Goal: Complete application form

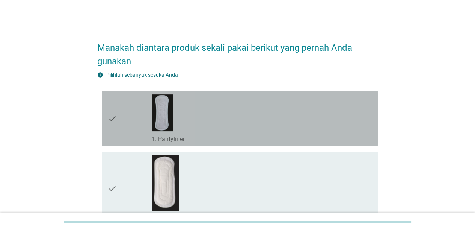
click at [216, 128] on div "check_box_outline_blank 1. Pantyliner" at bounding box center [262, 118] width 220 height 49
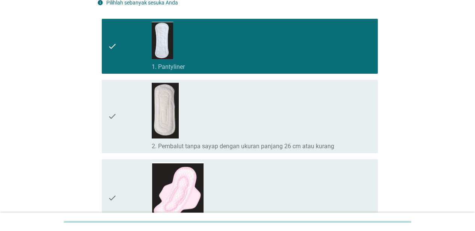
scroll to position [113, 0]
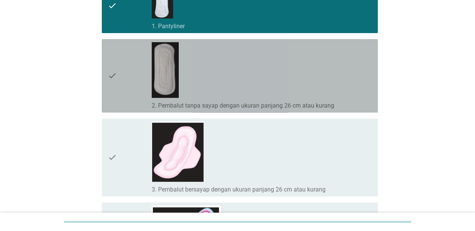
click at [237, 83] on div "check_box_outline_blank 2. Pembalut tanpa sayap dengan ukuran panjang 26 cm ata…" at bounding box center [262, 75] width 220 height 67
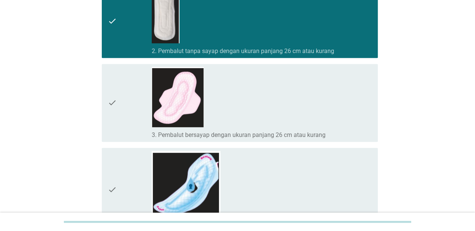
scroll to position [225, 0]
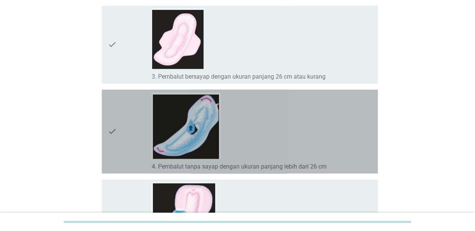
click at [259, 133] on div "check_box_outline_blank 4. Pembalut tanpa sayap dengan ukuran panjang lebih dar…" at bounding box center [262, 131] width 220 height 78
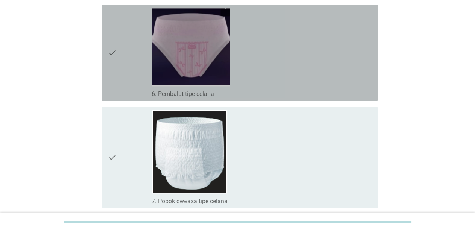
click at [276, 77] on div "check_box_outline_blank 6. Pembalut tipe celana" at bounding box center [262, 53] width 220 height 90
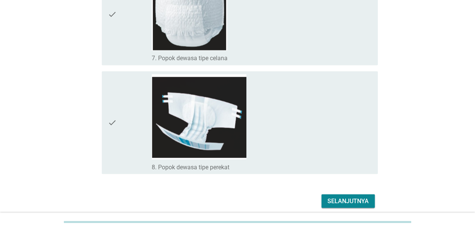
scroll to position [660, 0]
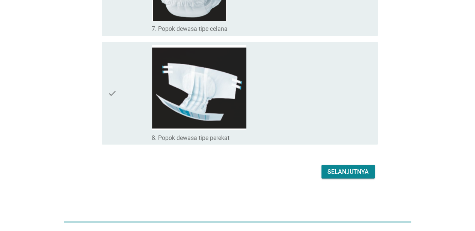
click at [347, 167] on div "Selanjutnya" at bounding box center [347, 171] width 41 height 9
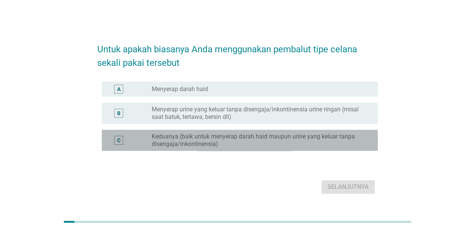
click at [264, 142] on label "Keduanya (baik untuk menyerap darah haid maupun urine yang keluar tanpa disenga…" at bounding box center [259, 140] width 214 height 15
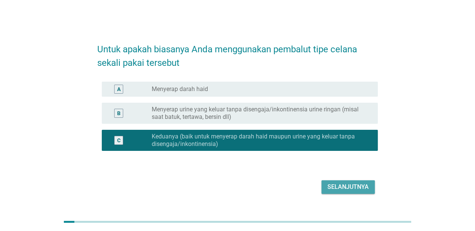
click at [344, 183] on div "Selanjutnya" at bounding box center [347, 186] width 41 height 9
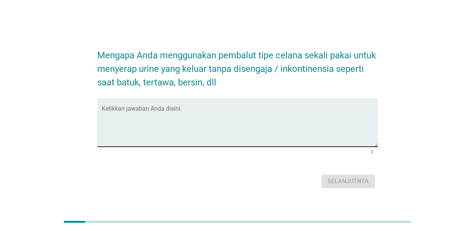
click at [216, 132] on textarea "Ketikkan jawaban Anda disini." at bounding box center [240, 126] width 276 height 39
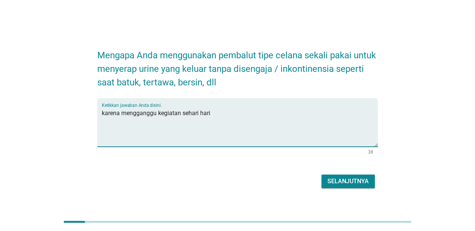
type textarea "karena mengganggu kegiatan sehari hari"
click at [356, 177] on div "Selanjutnya" at bounding box center [347, 180] width 41 height 9
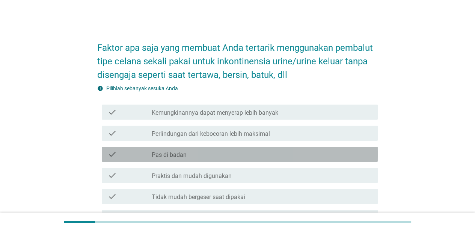
click at [253, 153] on div "check_box_outline_blank Pas di badan" at bounding box center [262, 153] width 220 height 9
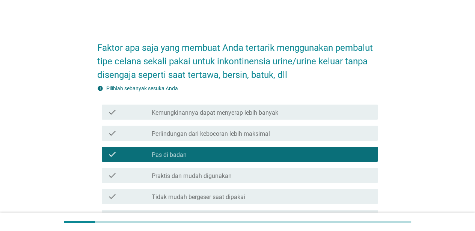
click at [251, 172] on div "check_box_outline_blank Praktis dan mudah digunakan" at bounding box center [262, 174] width 220 height 9
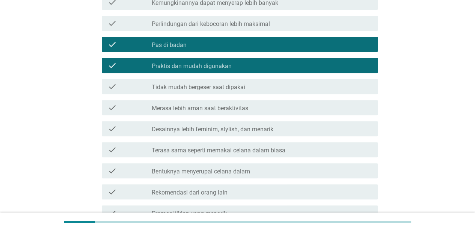
scroll to position [113, 0]
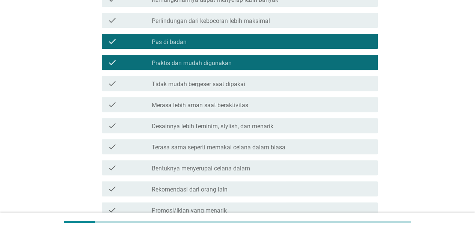
click at [260, 150] on label "Terasa sama seperti memakai celana dalam biasa" at bounding box center [219, 147] width 134 height 8
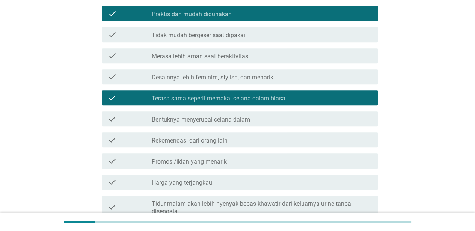
scroll to position [225, 0]
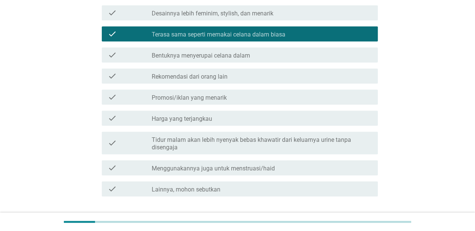
click at [255, 169] on label "Menggunakannya juga untuk menstruasi/haid" at bounding box center [213, 168] width 123 height 8
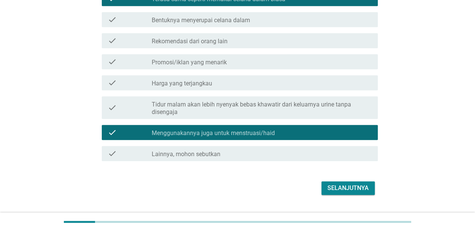
scroll to position [278, 0]
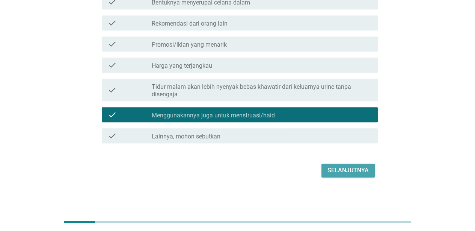
click at [361, 170] on div "Selanjutnya" at bounding box center [347, 170] width 41 height 9
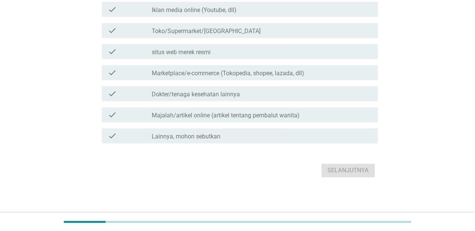
scroll to position [0, 0]
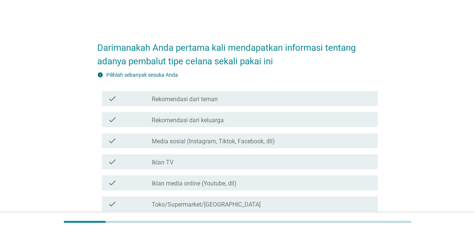
click at [252, 142] on label "Media sosial (Instagram, Tiktok, Facebook, dll)" at bounding box center [213, 141] width 123 height 8
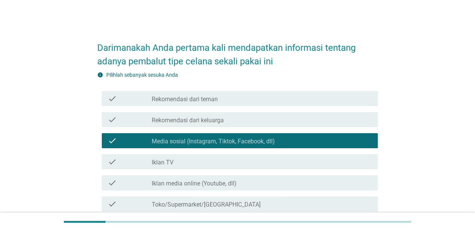
click at [238, 166] on div "check check_box_outline_blank Iklan TV" at bounding box center [240, 161] width 276 height 15
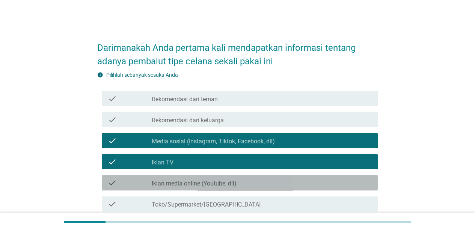
click at [241, 182] on div "check_box_outline_blank Iklan media online (Youtube, dll)" at bounding box center [262, 182] width 220 height 9
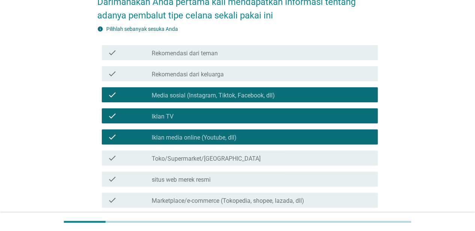
scroll to position [113, 0]
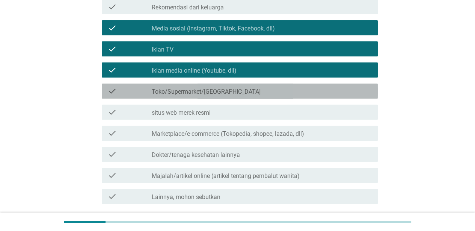
click at [258, 96] on div "check check_box_outline_blank Toko/Supermarket/[GEOGRAPHIC_DATA]" at bounding box center [240, 90] width 276 height 15
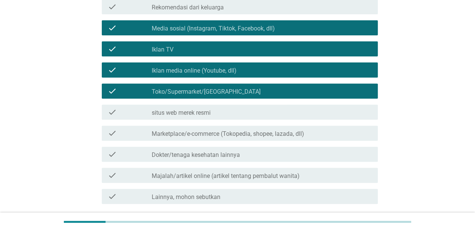
click at [242, 173] on label "Majalah/artikel online (artikel tentang pembalut wanita)" at bounding box center [226, 176] width 148 height 8
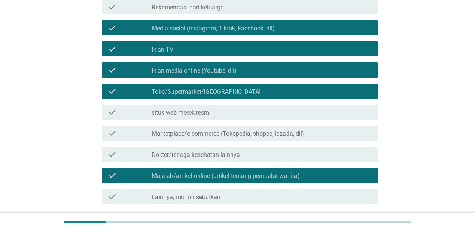
click at [263, 136] on label "Marketplace/e-commerce (Tokopedia, shopee, lazada, dll)" at bounding box center [228, 134] width 152 height 8
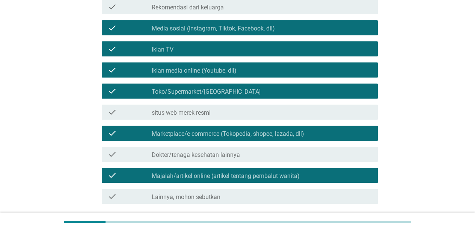
scroll to position [150, 0]
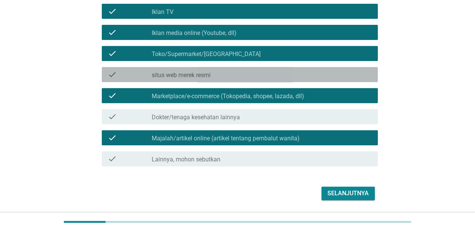
drag, startPoint x: 260, startPoint y: 81, endPoint x: 310, endPoint y: 167, distance: 99.6
click at [261, 81] on div "check check_box_outline_blank situs web merek resmi" at bounding box center [240, 74] width 276 height 15
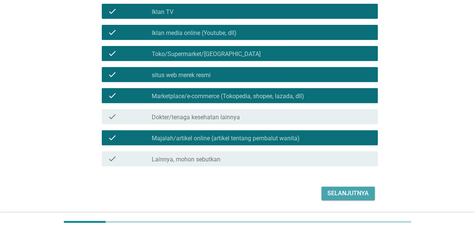
click at [334, 191] on div "Selanjutnya" at bounding box center [347, 193] width 41 height 9
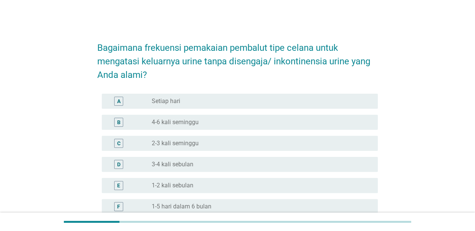
click at [232, 184] on div "radio_button_unchecked 1-2 kali sebulan" at bounding box center [259, 185] width 214 height 8
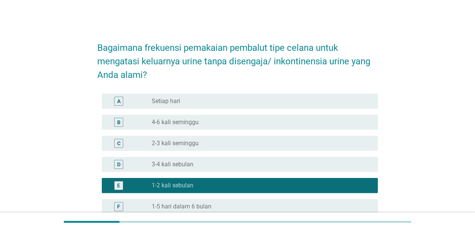
click at [237, 169] on div "D radio_button_unchecked 3-4 kali sebulan" at bounding box center [240, 164] width 276 height 15
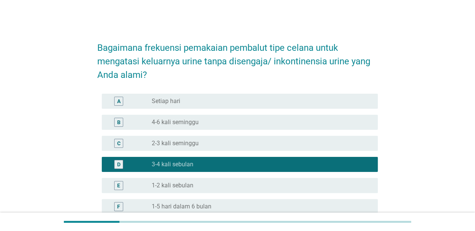
scroll to position [113, 0]
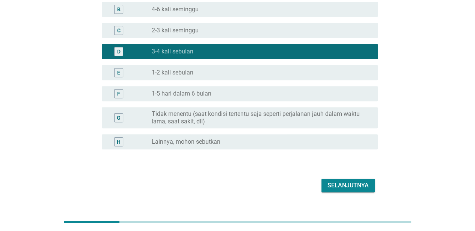
click at [343, 186] on div "Selanjutnya" at bounding box center [347, 185] width 41 height 9
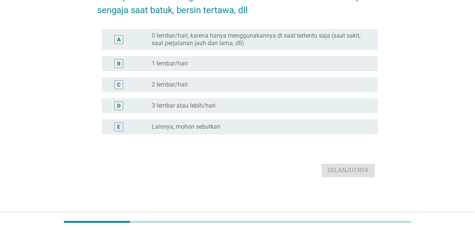
scroll to position [0, 0]
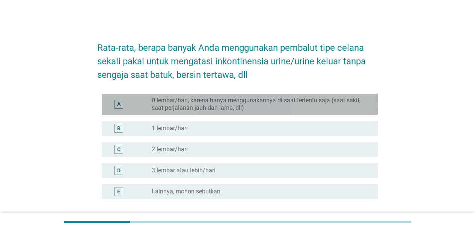
click at [269, 108] on label "0 lembar/hari, karena hanya menggunakannya di saat tertentu saja (saat sakit, s…" at bounding box center [259, 104] width 214 height 15
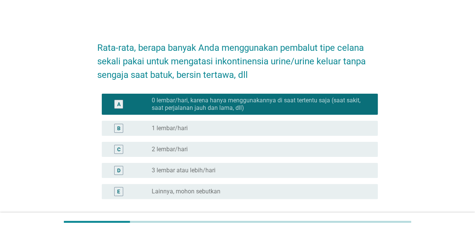
scroll to position [65, 0]
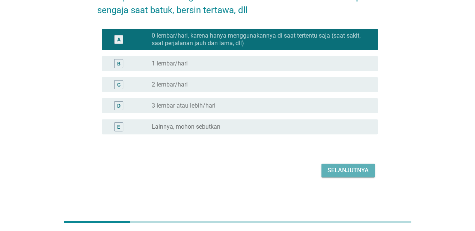
drag, startPoint x: 334, startPoint y: 169, endPoint x: 256, endPoint y: 174, distance: 77.9
click at [334, 169] on div "Selanjutnya" at bounding box center [347, 170] width 41 height 9
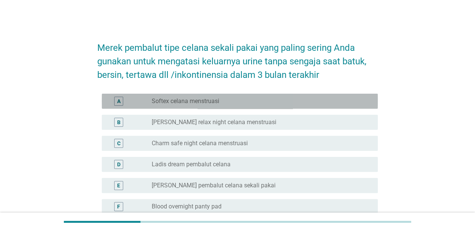
click at [241, 103] on div "radio_button_unchecked Softex celana menstruasi" at bounding box center [259, 101] width 214 height 8
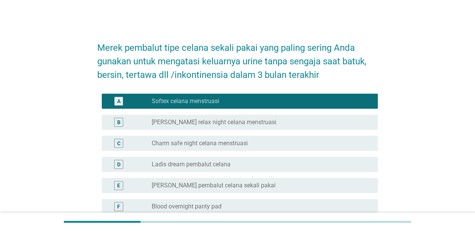
click at [244, 144] on label "Charm safe night celana menstruasi" at bounding box center [200, 143] width 96 height 8
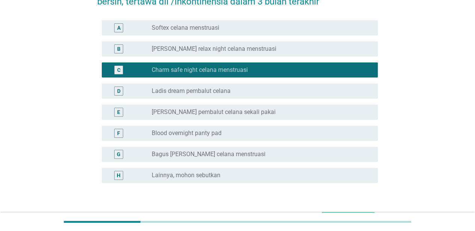
scroll to position [122, 0]
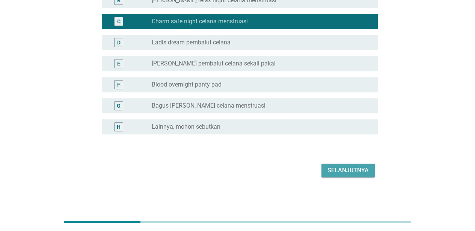
click at [348, 169] on div "Selanjutnya" at bounding box center [347, 170] width 41 height 9
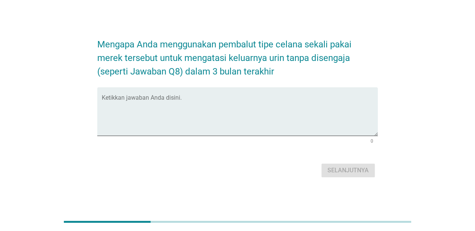
scroll to position [0, 0]
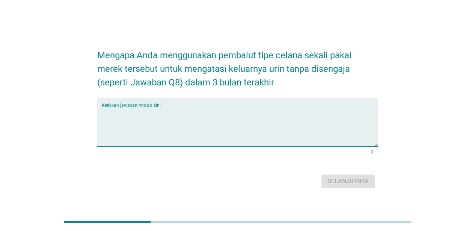
click at [265, 127] on textarea "Ketikkan jawaban Anda disini." at bounding box center [240, 126] width 276 height 39
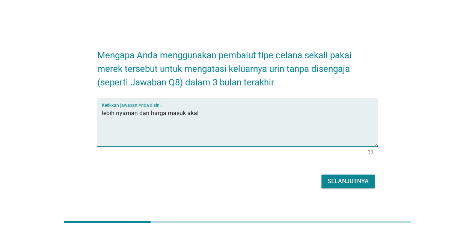
type textarea "lebih nyaman dan harga masuk akal"
click at [327, 180] on button "Selanjutnya" at bounding box center [347, 181] width 53 height 14
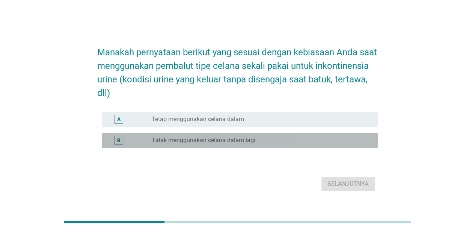
click at [243, 142] on label "Tidak menggunakan celana dalam lagi" at bounding box center [204, 140] width 104 height 8
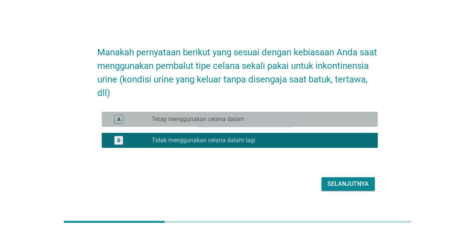
click at [249, 121] on div "radio_button_unchecked Tetap menggunakan celana dalam" at bounding box center [259, 119] width 214 height 8
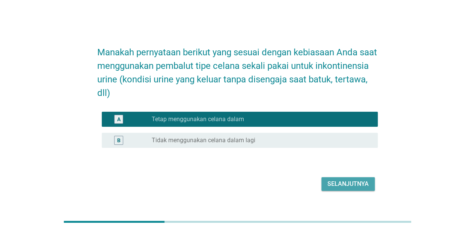
click at [331, 182] on div "Selanjutnya" at bounding box center [347, 183] width 41 height 9
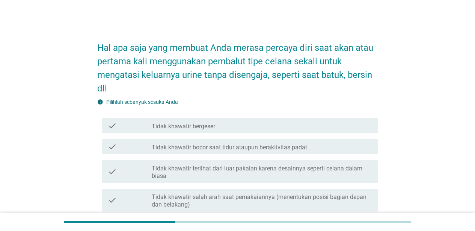
click at [204, 167] on label "Tidak khawatir terlihat dari luar pakaian karena desainnya seperti celana dalam…" at bounding box center [262, 171] width 220 height 15
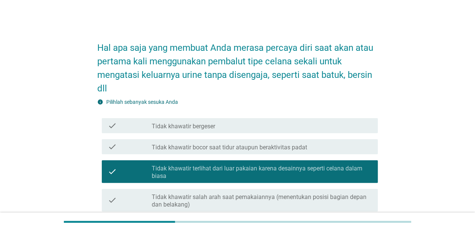
scroll to position [150, 0]
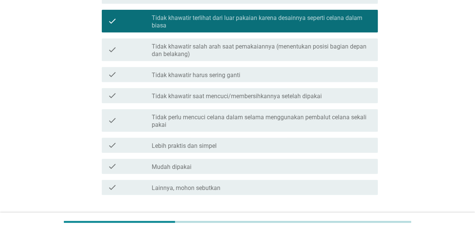
click at [214, 150] on div "check check_box_outline_blank Lebih praktis dan simpel" at bounding box center [240, 144] width 276 height 15
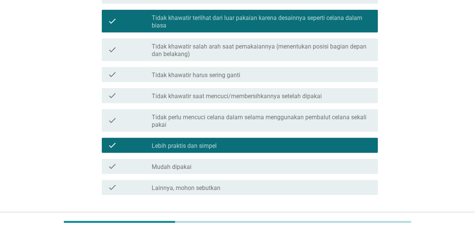
click at [231, 173] on div "check check_box_outline_blank Mudah dipakai" at bounding box center [240, 165] width 276 height 15
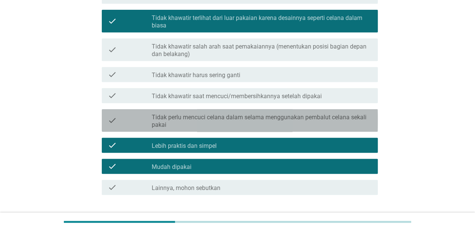
click at [305, 128] on div "check check_box_outline_blank Tidak perlu mencuci celana dalam selama menggunak…" at bounding box center [240, 120] width 276 height 23
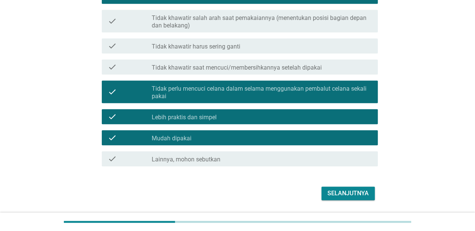
scroll to position [202, 0]
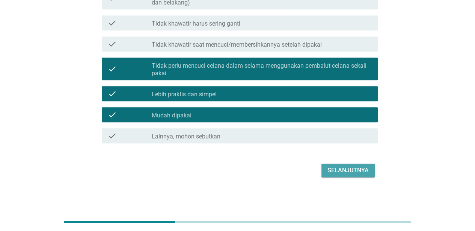
click at [345, 169] on div "Selanjutnya" at bounding box center [347, 170] width 41 height 9
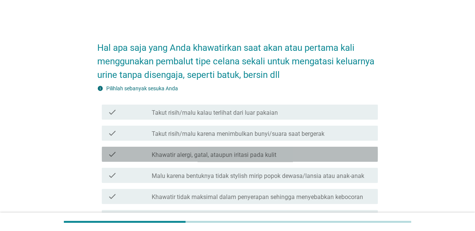
click at [239, 155] on label "Khawatir alergi, gatal, ataupun iritasi pada kulit" at bounding box center [214, 155] width 125 height 8
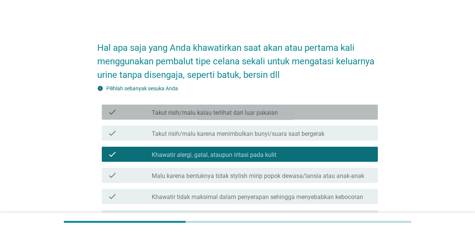
click at [256, 115] on label "Takut risih/malu kalau terlihat dari luar pakaian" at bounding box center [215, 113] width 126 height 8
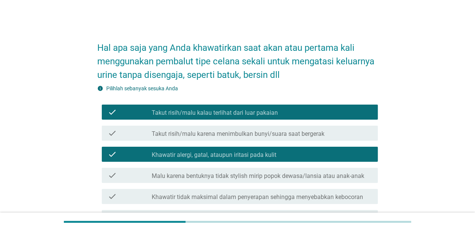
scroll to position [38, 0]
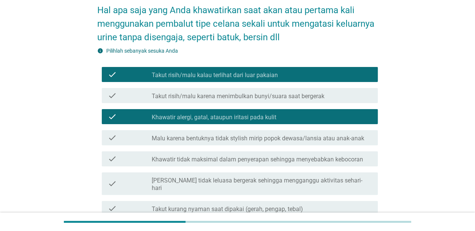
click at [255, 158] on label "Khawatir tidak maksimal dalam penyerapan sehingga menyebabkan kebocoran" at bounding box center [257, 159] width 211 height 8
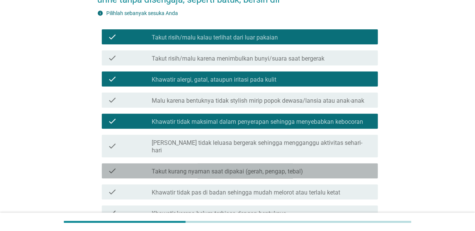
click at [255, 166] on div "check_box_outline_blank Takut kurang nyaman saat dipakai (gerah, pengap, tebal)" at bounding box center [262, 170] width 220 height 9
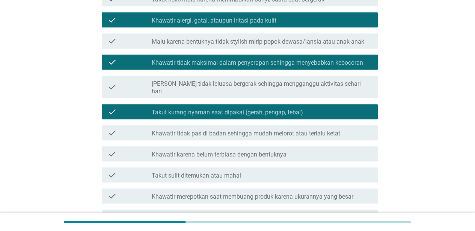
scroll to position [188, 0]
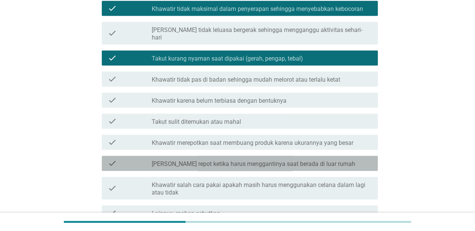
click at [255, 160] on label "[PERSON_NAME] repot ketika harus menggantinya saat berada di luar rumah" at bounding box center [254, 164] width 204 height 8
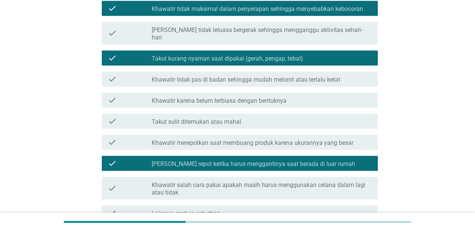
click at [250, 181] on label "Khawatir salah cara pakai apakah masih harus menggunakan celana dalam lagi atau…" at bounding box center [262, 188] width 220 height 15
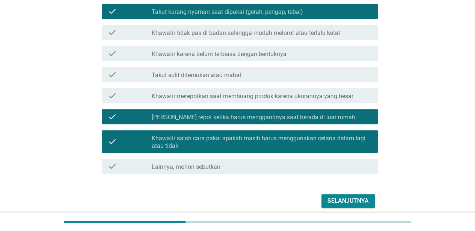
scroll to position [257, 0]
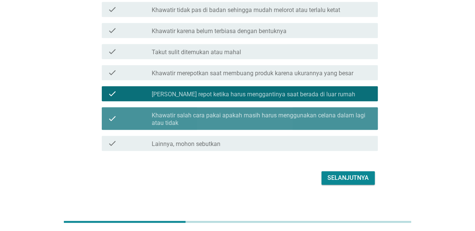
click at [272, 112] on label "Khawatir salah cara pakai apakah masih harus menggunakan celana dalam lagi atau…" at bounding box center [262, 119] width 220 height 15
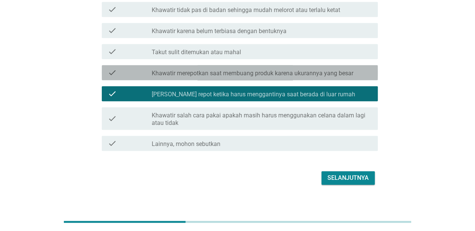
click at [271, 69] on label "Khawatir merepotkan saat membuang produk karena ukurannya yang besar" at bounding box center [253, 73] width 202 height 8
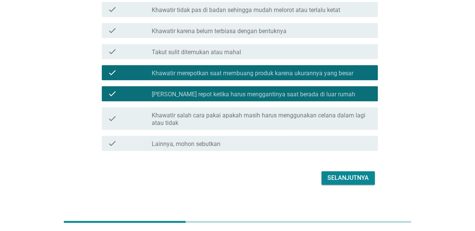
click at [278, 27] on label "Khawatir karena belum terbiasa dengan bentuknya" at bounding box center [219, 31] width 135 height 8
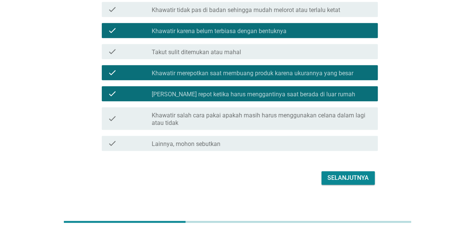
click at [338, 173] on div "Selanjutnya" at bounding box center [347, 177] width 41 height 9
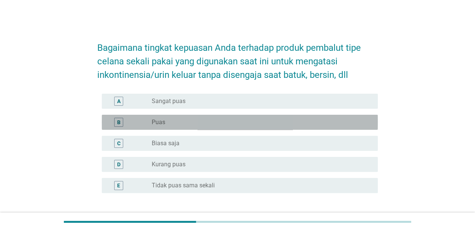
click at [231, 122] on div "radio_button_unchecked Puas" at bounding box center [259, 122] width 214 height 8
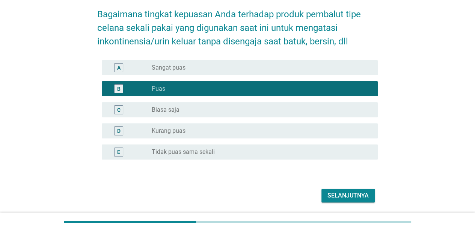
scroll to position [59, 0]
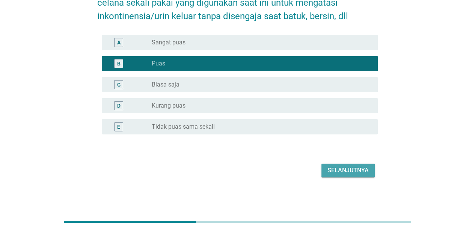
click at [342, 175] on button "Selanjutnya" at bounding box center [347, 170] width 53 height 14
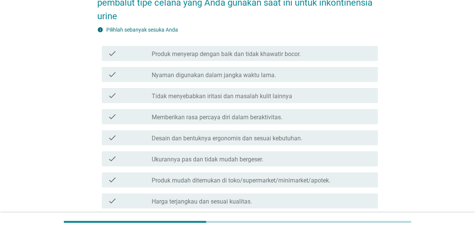
scroll to position [0, 0]
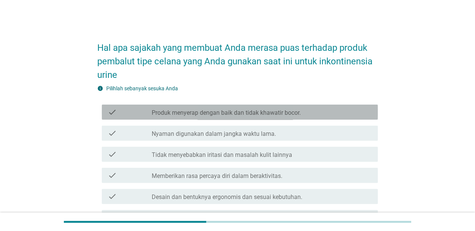
click at [267, 112] on label "Produk menyerap dengan baik dan tidak khawatir bocor." at bounding box center [226, 113] width 149 height 8
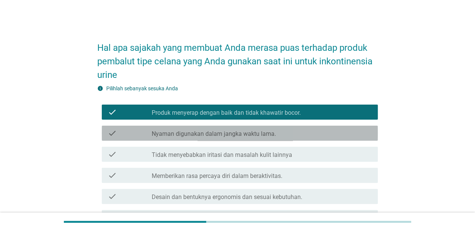
click at [264, 133] on label "Nyaman digunakan dalam jangka waktu lama." at bounding box center [214, 134] width 124 height 8
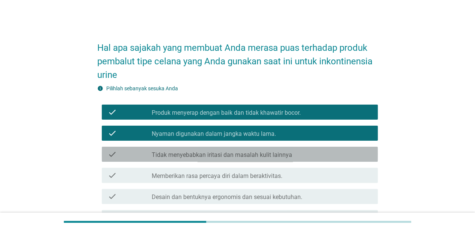
click at [260, 152] on label "Tidak menyebabkan iritasi dan masalah kulit lainnya" at bounding box center [222, 155] width 140 height 8
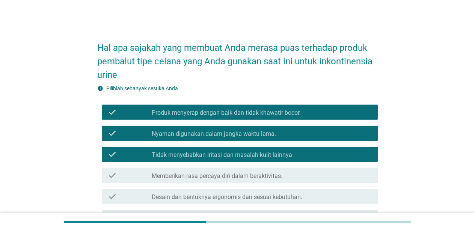
click at [260, 170] on div "check_box_outline_blank Memberikan rasa percaya diri dalam beraktivitas." at bounding box center [262, 174] width 220 height 9
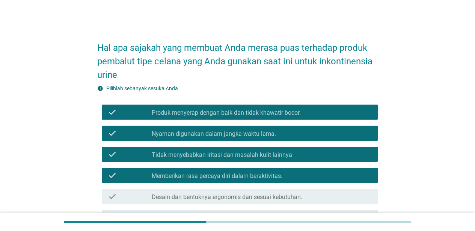
scroll to position [75, 0]
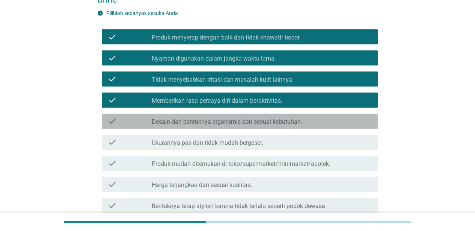
click at [276, 126] on div "check check_box_outline_blank Desain dan bentuknya ergonomis dan sesuai kebutuh…" at bounding box center [240, 120] width 276 height 15
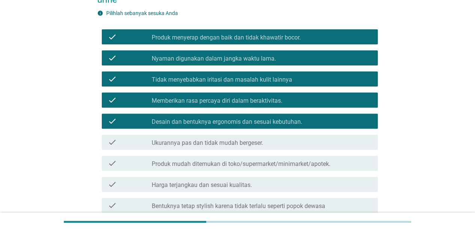
click at [273, 164] on label "Produk mudah ditemukan di toko/supermarket/minimarket/apotek." at bounding box center [241, 164] width 179 height 8
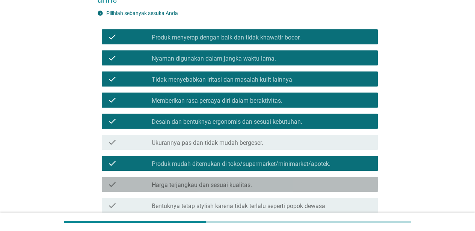
click at [266, 183] on div "check_box_outline_blank Harga terjangkau dan sesuai kualitas." at bounding box center [262, 183] width 220 height 9
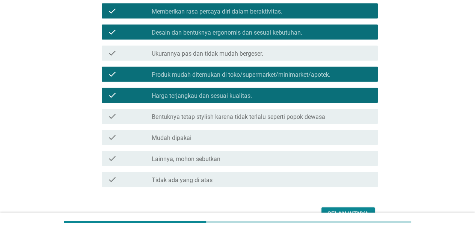
scroll to position [208, 0]
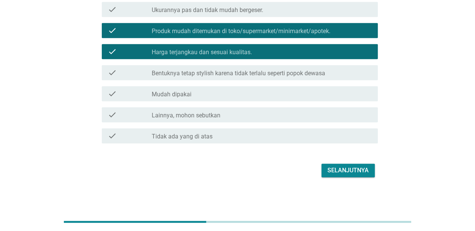
click at [275, 98] on div "check check_box_outline_blank Mudah dipakai" at bounding box center [240, 93] width 276 height 15
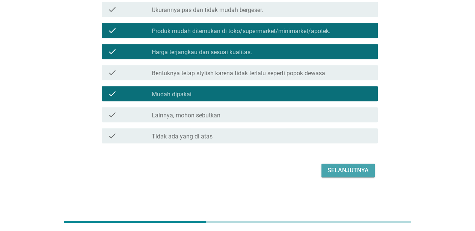
click at [347, 172] on div "Selanjutnya" at bounding box center [347, 170] width 41 height 9
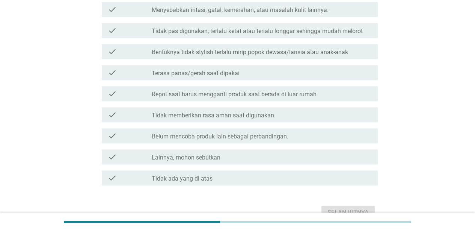
scroll to position [0, 0]
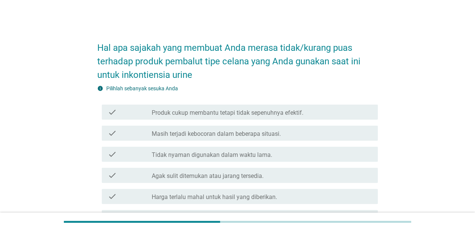
click at [253, 193] on label "Harga terlalu mahal untuk hasil yang diberikan." at bounding box center [214, 197] width 125 height 8
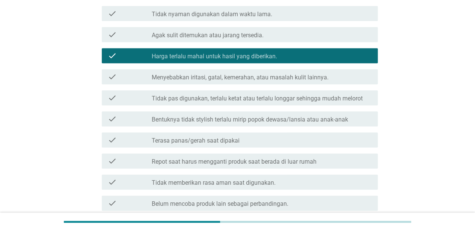
scroll to position [150, 0]
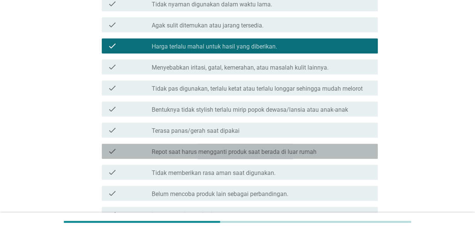
click at [263, 151] on label "Repot saat harus mengganti produk saat berada di luar rumah" at bounding box center [234, 152] width 165 height 8
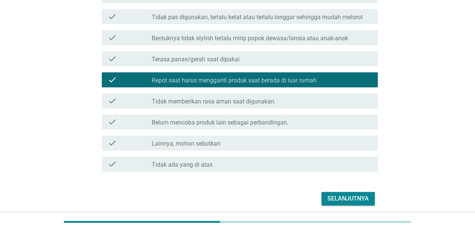
scroll to position [250, 0]
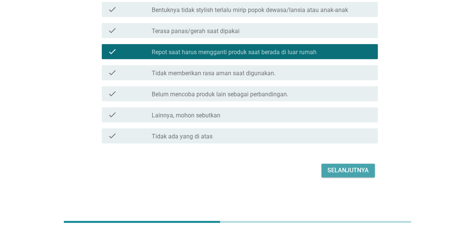
click at [349, 167] on div "Selanjutnya" at bounding box center [347, 170] width 41 height 9
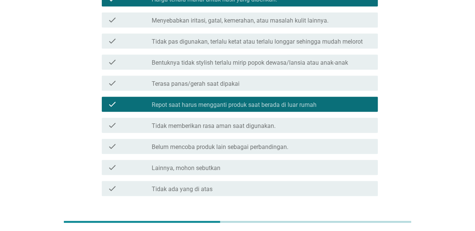
scroll to position [0, 0]
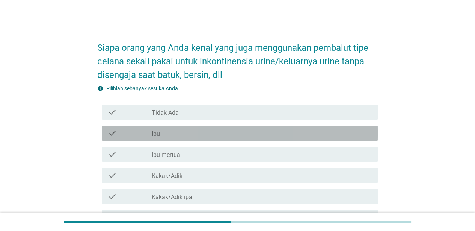
click at [250, 138] on div "check check_box_outline_blank Ibu" at bounding box center [240, 132] width 276 height 15
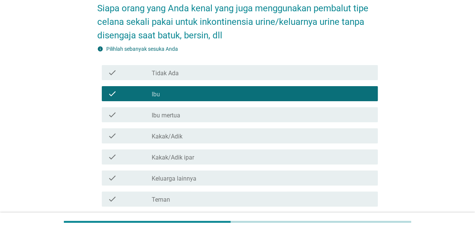
scroll to position [75, 0]
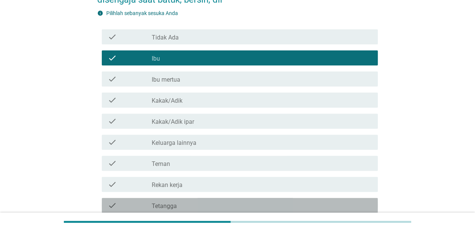
click at [235, 204] on div "check_box_outline_blank Tetangga" at bounding box center [262, 205] width 220 height 9
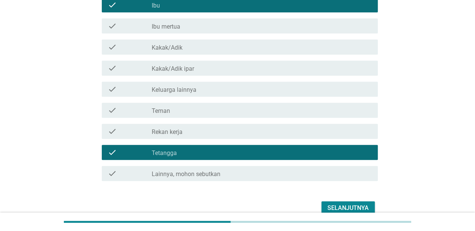
scroll to position [90, 0]
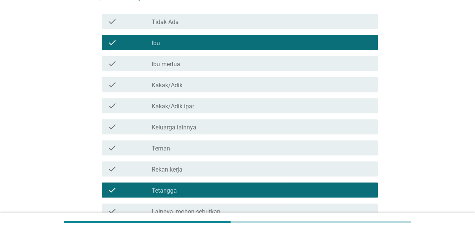
click at [234, 125] on div "check_box_outline_blank Keluarga lainnya" at bounding box center [262, 126] width 220 height 9
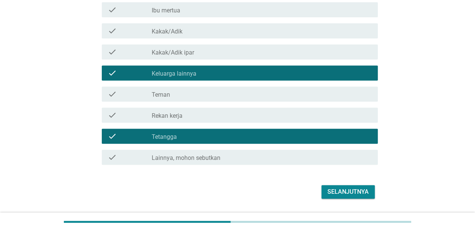
scroll to position [166, 0]
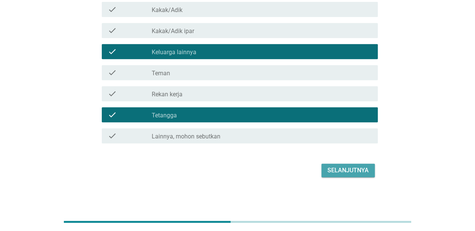
click at [347, 176] on button "Selanjutnya" at bounding box center [347, 170] width 53 height 14
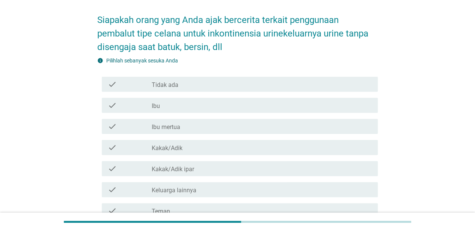
scroll to position [38, 0]
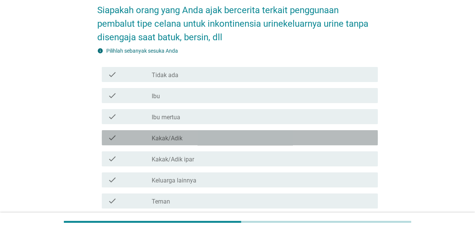
click at [210, 141] on div "check_box_outline_blank Kakak/Adik" at bounding box center [262, 137] width 220 height 9
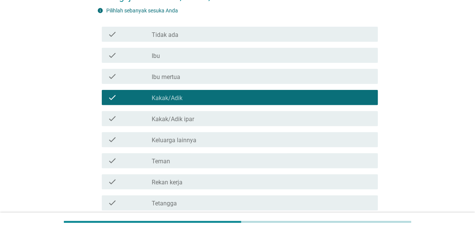
scroll to position [113, 0]
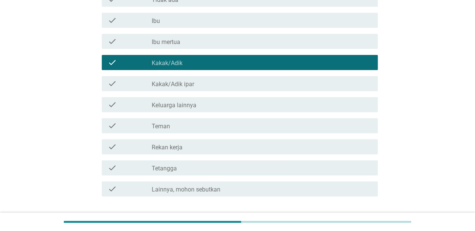
click at [214, 133] on div "check check_box_outline_blank Teman" at bounding box center [237, 125] width 281 height 21
click at [218, 127] on div "check_box_outline_blank Teman" at bounding box center [262, 125] width 220 height 9
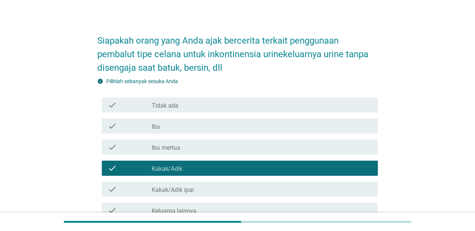
scroll to position [0, 0]
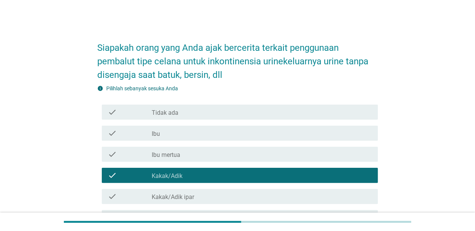
click at [199, 127] on div "check check_box_outline_blank Ibu" at bounding box center [240, 132] width 276 height 15
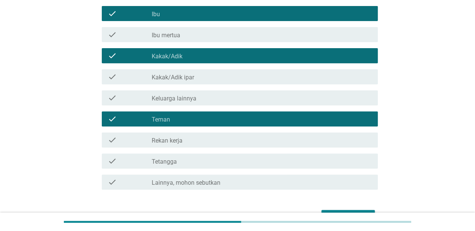
scroll to position [150, 0]
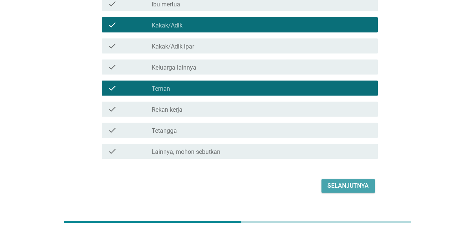
click at [342, 185] on div "Selanjutnya" at bounding box center [347, 185] width 41 height 9
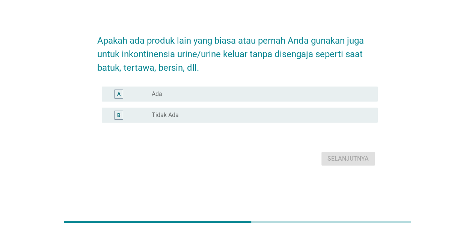
scroll to position [0, 0]
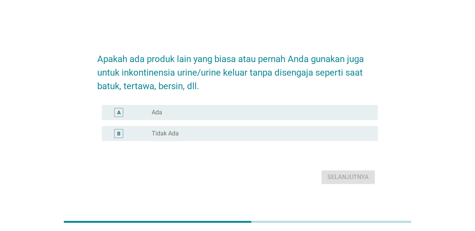
click at [281, 116] on div "radio_button_unchecked Ada" at bounding box center [259, 113] width 214 height 8
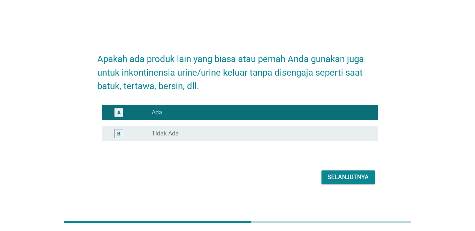
click at [333, 172] on div "Selanjutnya" at bounding box center [347, 176] width 41 height 9
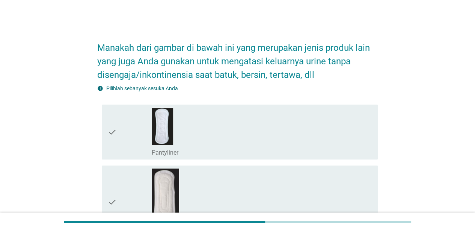
click at [253, 137] on div "check_box_outline_blank Pantyliner" at bounding box center [262, 131] width 220 height 49
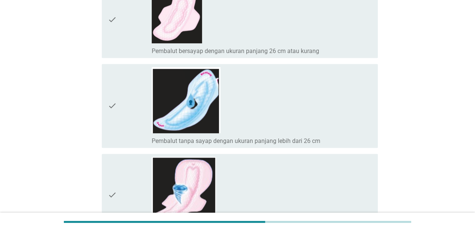
scroll to position [188, 0]
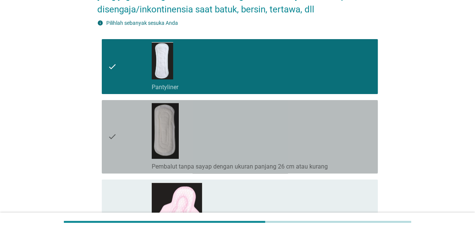
click at [290, 148] on div "check_box_outline_blank Pembalut tanpa sayap dengan ukuran panjang 26 cm atau k…" at bounding box center [262, 136] width 220 height 67
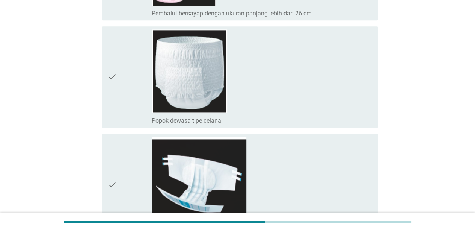
scroll to position [591, 0]
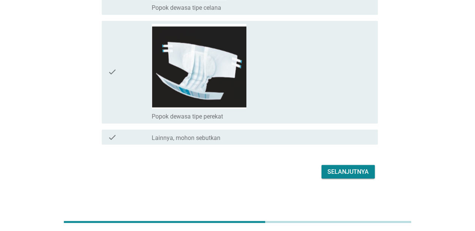
click at [356, 167] on div "Selanjutnya" at bounding box center [347, 171] width 41 height 9
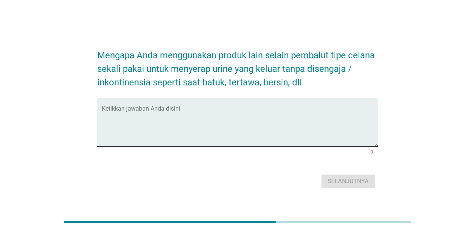
click at [325, 126] on textarea "Ketikkan jawaban Anda disini." at bounding box center [240, 126] width 276 height 39
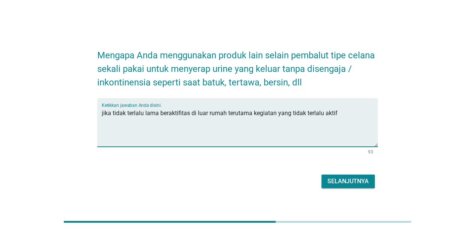
type textarea "jika tidak terlalu lama beraktifitas di luar rumah terutama kegiatan yang tidak…"
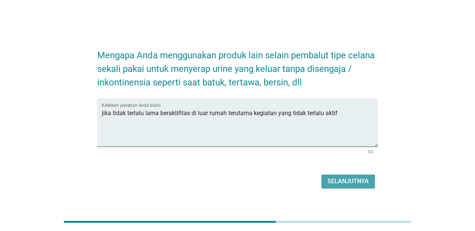
click at [331, 179] on div "Selanjutnya" at bounding box center [347, 180] width 41 height 9
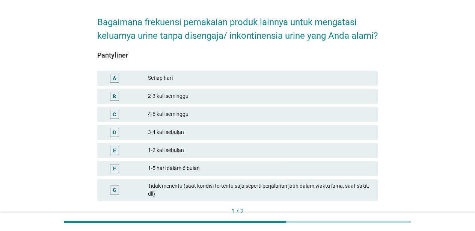
scroll to position [38, 0]
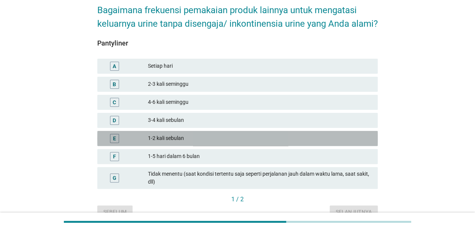
click at [219, 143] on div "1-2 kali sebulan" at bounding box center [260, 138] width 224 height 9
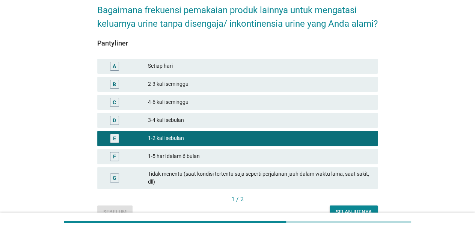
scroll to position [75, 0]
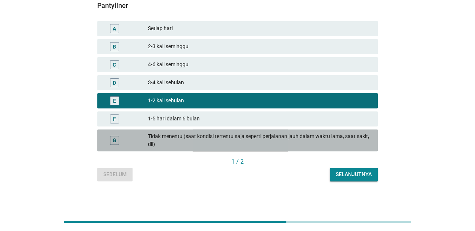
click at [348, 148] on div "Tidak menentu (saat kondisi tertentu saja seperti perjalanan jauh dalam waktu l…" at bounding box center [260, 140] width 224 height 16
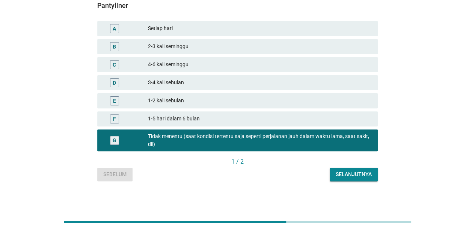
click at [354, 178] on div "Selanjutnya" at bounding box center [354, 174] width 36 height 8
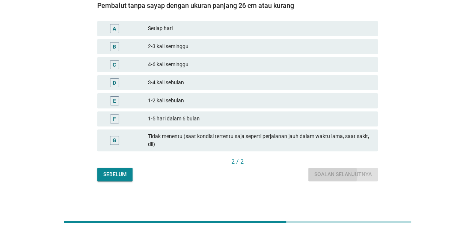
scroll to position [0, 0]
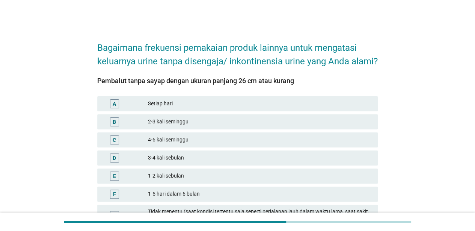
click at [257, 180] on div "1-2 kali sebulan" at bounding box center [260, 175] width 224 height 9
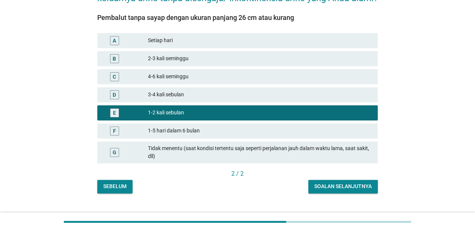
scroll to position [90, 0]
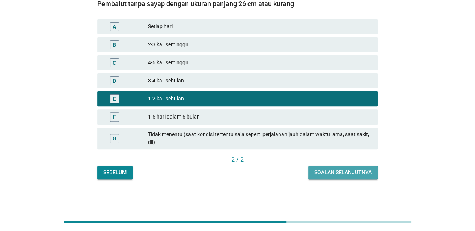
click at [329, 170] on div "Soalan selanjutnya" at bounding box center [342, 172] width 57 height 8
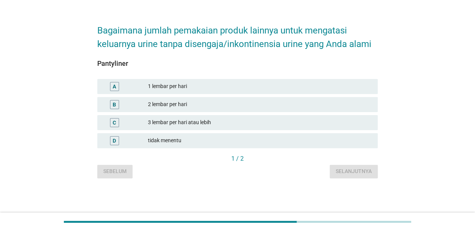
scroll to position [0, 0]
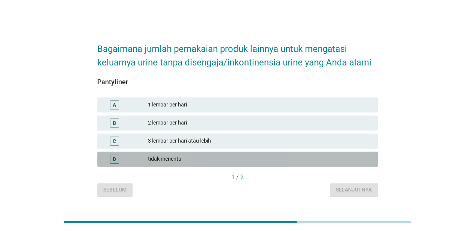
click at [287, 159] on div "tidak menentu" at bounding box center [260, 158] width 224 height 9
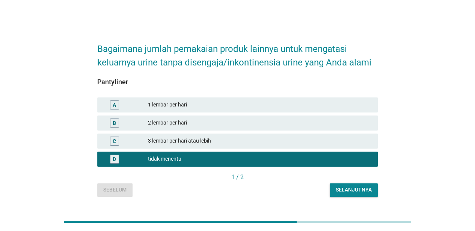
click at [339, 191] on div "Selanjutnya" at bounding box center [354, 190] width 36 height 8
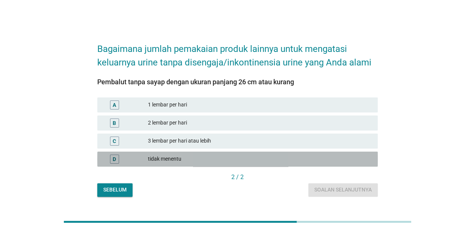
click at [265, 161] on div "tidak menentu" at bounding box center [260, 158] width 224 height 9
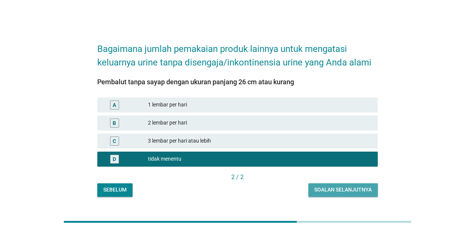
click at [330, 188] on div "Soalan selanjutnya" at bounding box center [342, 190] width 57 height 8
click at [263, 136] on div "3 lembar per hari atau lebih" at bounding box center [260, 140] width 224 height 9
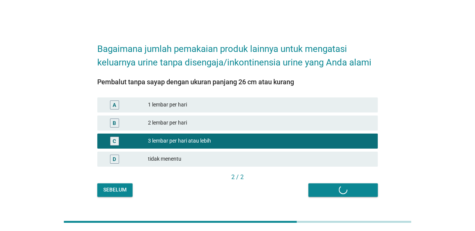
click at [263, 148] on div "C 3 lembar per hari atau lebih" at bounding box center [238, 141] width 284 height 18
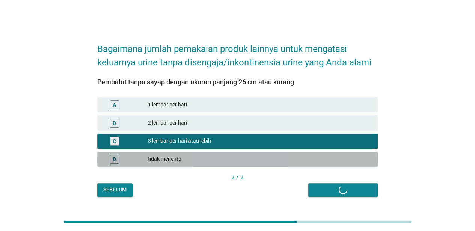
click at [261, 157] on div "tidak menentu" at bounding box center [260, 158] width 224 height 9
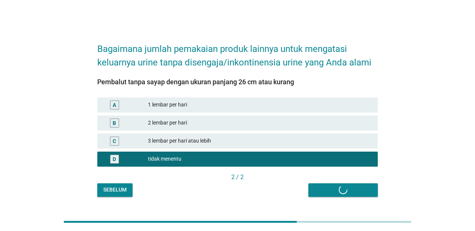
click at [232, 146] on div "C 3 lembar per hari atau lebih" at bounding box center [237, 140] width 281 height 15
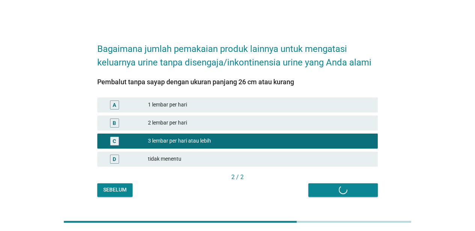
click at [127, 189] on button "Sebelum" at bounding box center [114, 190] width 35 height 14
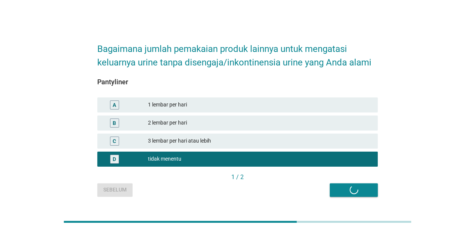
click at [361, 184] on div "Sebelum Selanjutnya" at bounding box center [237, 190] width 281 height 14
click at [358, 187] on div "Sebelum Selanjutnya" at bounding box center [237, 190] width 281 height 14
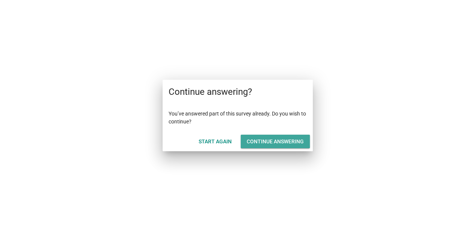
click at [275, 141] on div "Continue answering" at bounding box center [275, 141] width 57 height 8
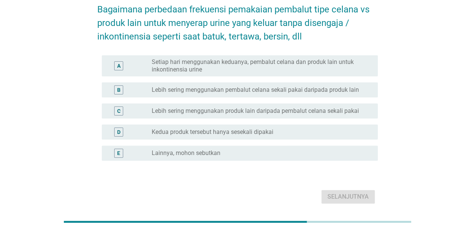
scroll to position [27, 0]
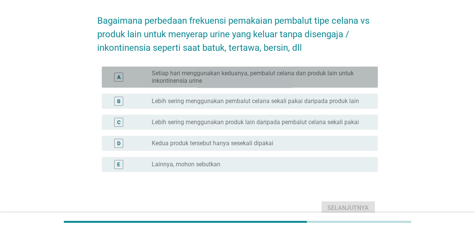
click at [299, 75] on label "Setiap hari menggunakan keduanya, pembalut celana dan produk lain untuk inkonti…" at bounding box center [259, 76] width 214 height 15
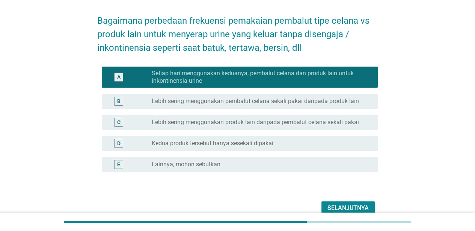
click at [291, 102] on label "Lebih sering menggunakan pembalut celana sekali pakai daripada produk lain" at bounding box center [255, 101] width 207 height 8
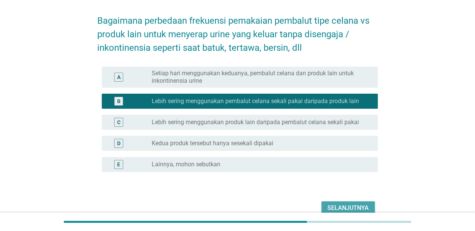
click at [348, 209] on div "Selanjutnya" at bounding box center [347, 207] width 41 height 9
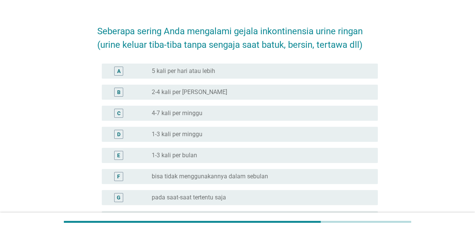
scroll to position [0, 0]
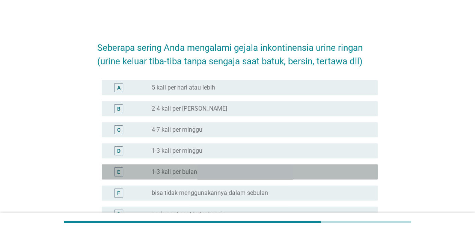
click at [256, 174] on div "radio_button_unchecked 1-3 kali per bulan" at bounding box center [259, 172] width 214 height 8
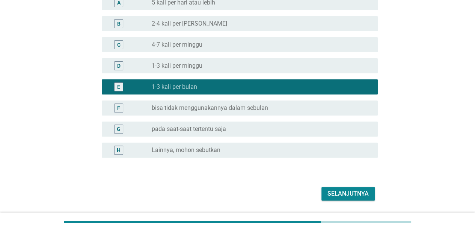
scroll to position [108, 0]
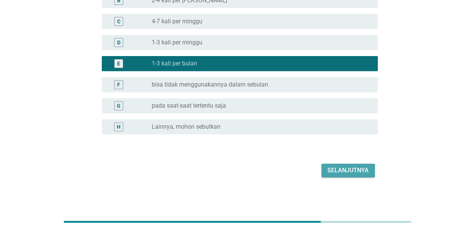
click at [329, 169] on div "Selanjutnya" at bounding box center [347, 170] width 41 height 9
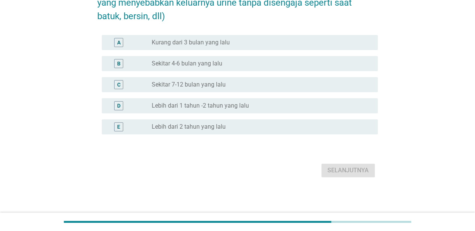
scroll to position [0, 0]
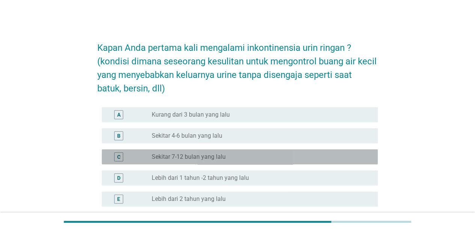
click at [204, 159] on label "Sekitar 7-12 bulan yang lalu" at bounding box center [189, 157] width 74 height 8
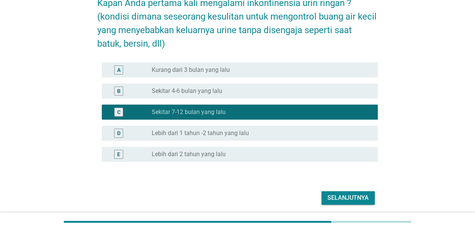
scroll to position [72, 0]
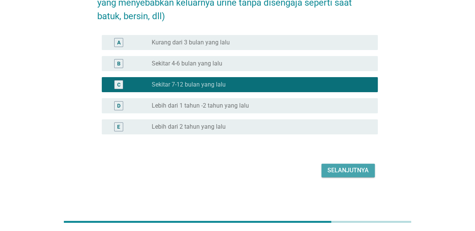
click at [336, 170] on div "Selanjutnya" at bounding box center [347, 170] width 41 height 9
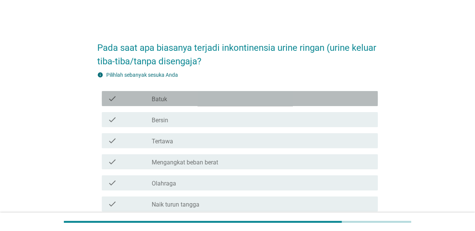
click at [207, 99] on div "check_box_outline_blank Batuk" at bounding box center [262, 98] width 220 height 9
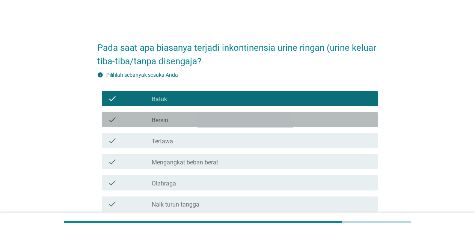
click at [204, 116] on div "check_box_outline_blank Bersin" at bounding box center [262, 119] width 220 height 9
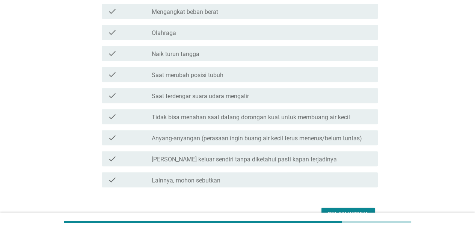
scroll to position [188, 0]
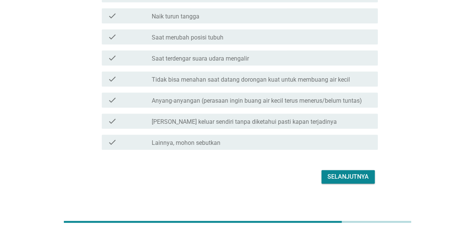
click at [309, 101] on label "Anyang-anyangan (perasaan ingin buang air kecil terus menerus/belum tuntas)" at bounding box center [257, 101] width 210 height 8
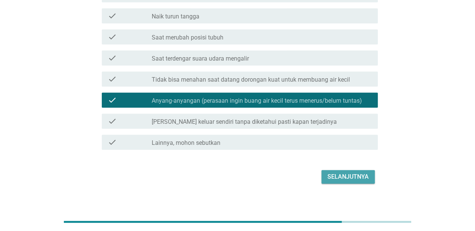
click at [336, 172] on div "Selanjutnya" at bounding box center [347, 176] width 41 height 9
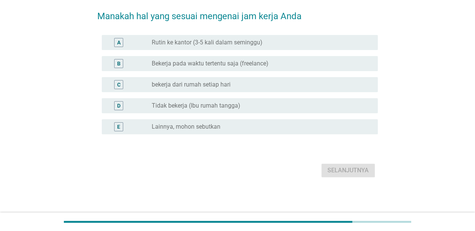
scroll to position [32, 0]
click at [247, 43] on label "Rutin ke kantor (3-5 kali dalam seminggu)" at bounding box center [207, 43] width 111 height 8
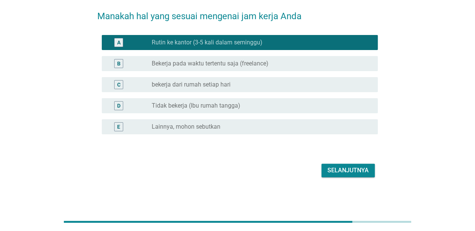
click at [346, 167] on div "Selanjutnya" at bounding box center [347, 170] width 41 height 9
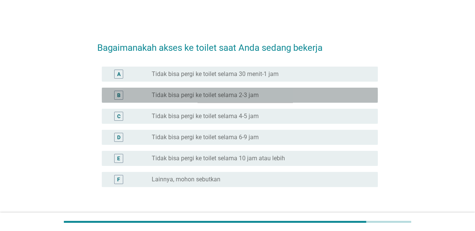
click at [268, 99] on div "B radio_button_unchecked Tidak bisa pergi ke toilet selama 2-3 jam" at bounding box center [240, 94] width 276 height 15
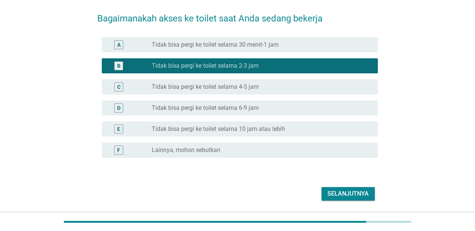
scroll to position [53, 0]
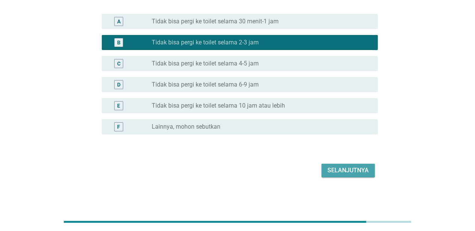
click at [333, 166] on div "Selanjutnya" at bounding box center [347, 170] width 41 height 9
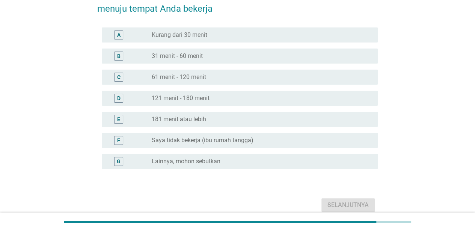
scroll to position [0, 0]
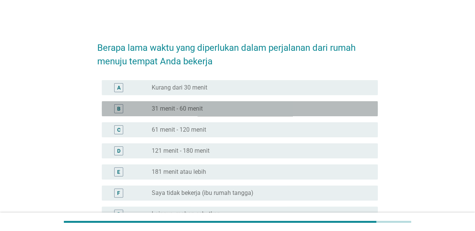
click at [237, 109] on div "radio_button_unchecked 31 menit - 60 menit" at bounding box center [259, 109] width 214 height 8
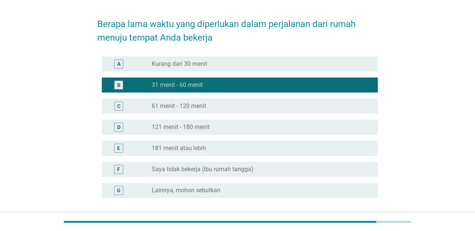
scroll to position [87, 0]
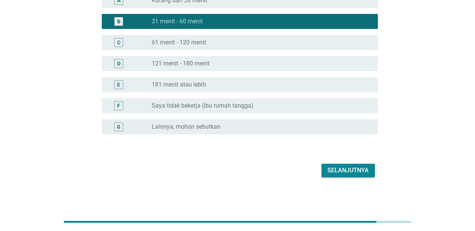
click at [332, 169] on div "Selanjutnya" at bounding box center [347, 170] width 41 height 9
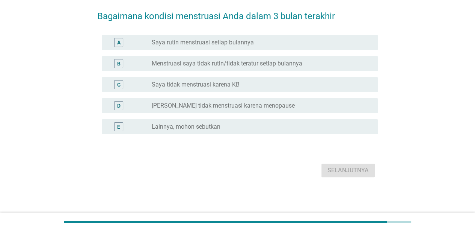
scroll to position [0, 0]
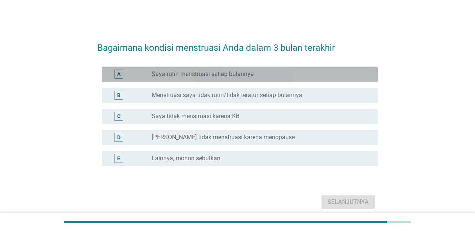
click at [229, 76] on label "Saya rutin menstruasi setiap bulannya" at bounding box center [203, 74] width 102 height 8
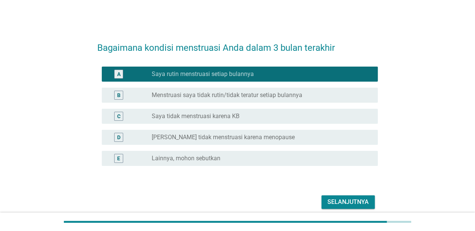
click at [345, 200] on div "Selanjutnya" at bounding box center [347, 201] width 41 height 9
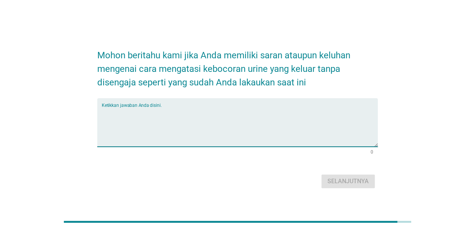
click at [274, 134] on textarea "Ketikkan jawaban Anda disini." at bounding box center [240, 126] width 276 height 39
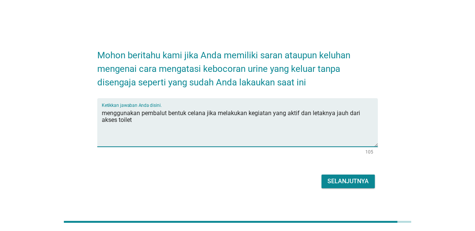
type textarea "menggunakan pembalut bentuk celana jika melakukan kegiatan yang aktif dan letak…"
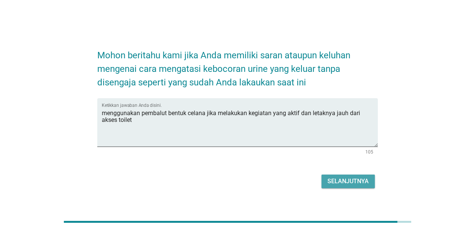
click at [333, 178] on div "Selanjutnya" at bounding box center [347, 180] width 41 height 9
